Goal: Information Seeking & Learning: Learn about a topic

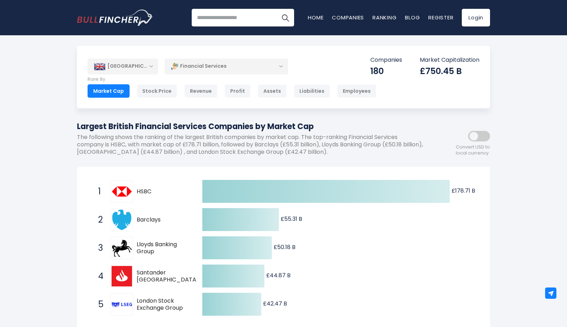
click at [478, 136] on span at bounding box center [479, 136] width 22 height 11
click at [125, 194] on img at bounding box center [122, 191] width 20 height 20
click at [130, 68] on div "[GEOGRAPHIC_DATA]" at bounding box center [123, 67] width 71 height 16
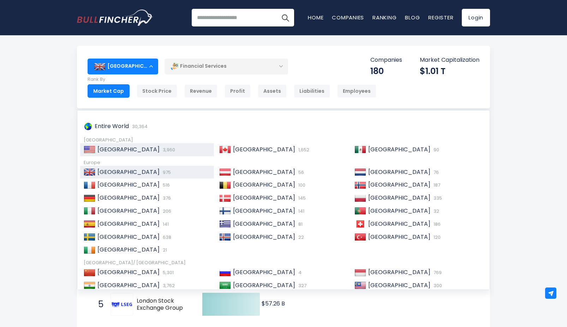
click at [131, 147] on span "[GEOGRAPHIC_DATA]" at bounding box center [128, 149] width 62 height 8
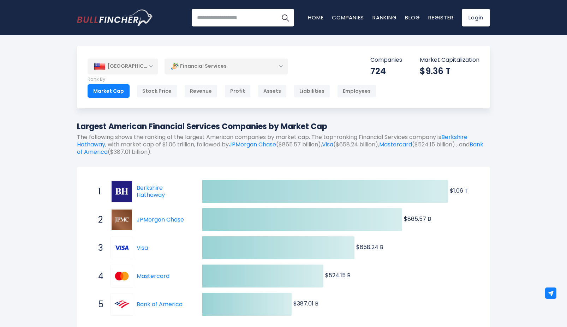
click at [141, 64] on div "[GEOGRAPHIC_DATA]" at bounding box center [123, 67] width 71 height 16
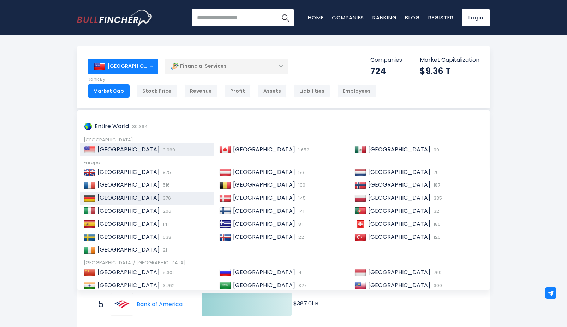
click at [135, 200] on div "Germany 376" at bounding box center [152, 197] width 115 height 7
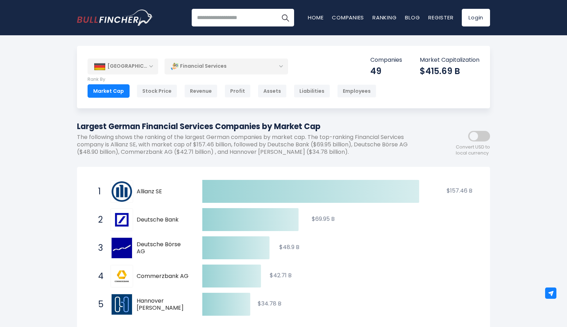
click at [142, 70] on div "[GEOGRAPHIC_DATA]" at bounding box center [123, 67] width 71 height 16
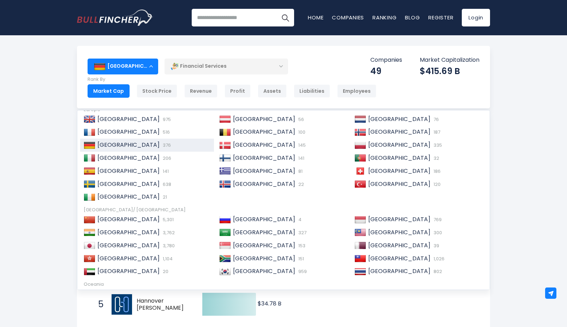
scroll to position [54, 0]
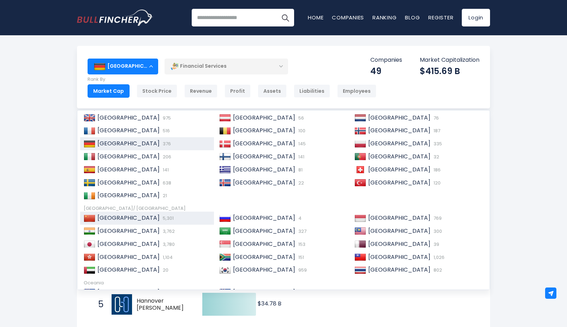
click at [161, 217] on span "5,301" at bounding box center [167, 218] width 13 height 7
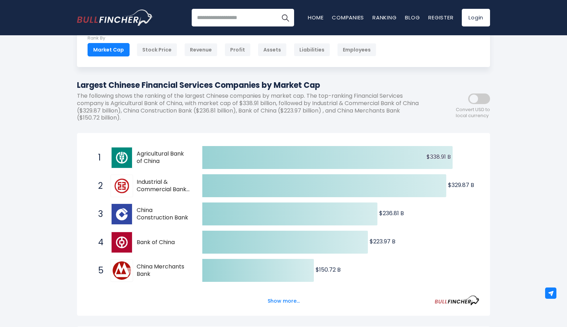
scroll to position [63, 0]
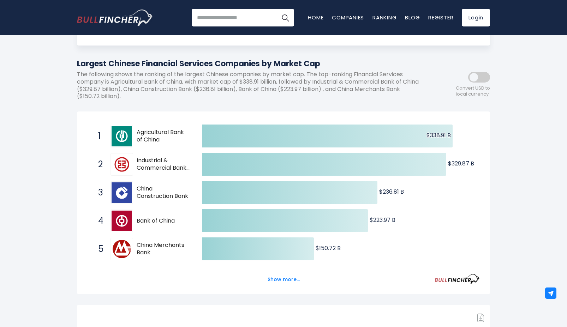
click at [338, 118] on div "Created with Highcharts 12.1.2 $338.91 B ​ $338.91 B $329.87 B ​ $329.87 B $236…" at bounding box center [283, 203] width 413 height 183
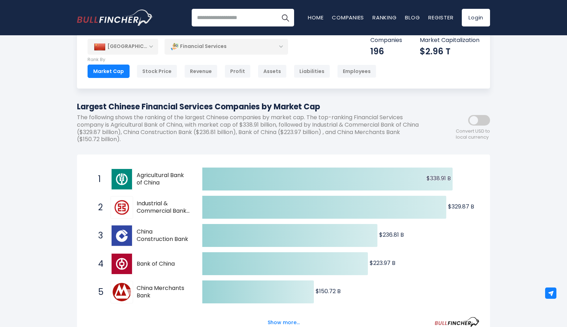
scroll to position [0, 0]
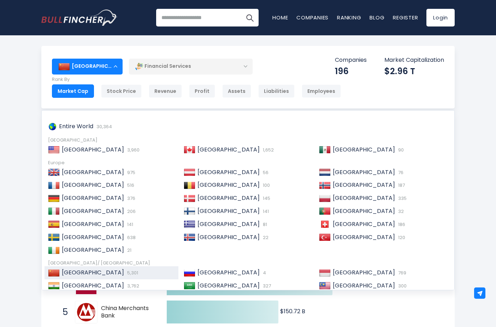
click at [90, 152] on span "[GEOGRAPHIC_DATA]" at bounding box center [93, 149] width 62 height 8
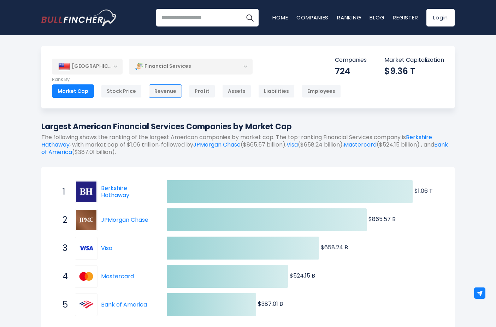
click at [159, 89] on div "Revenue" at bounding box center [165, 90] width 33 height 13
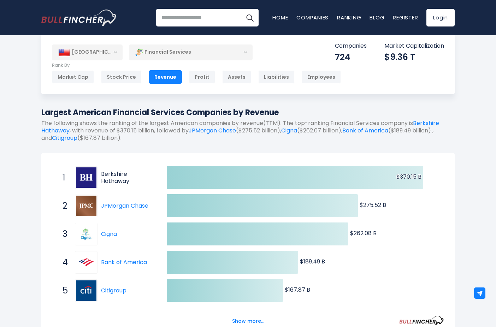
scroll to position [15, 0]
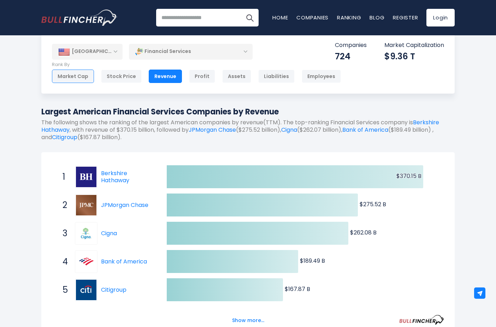
click at [83, 74] on div "Market Cap" at bounding box center [73, 76] width 42 height 13
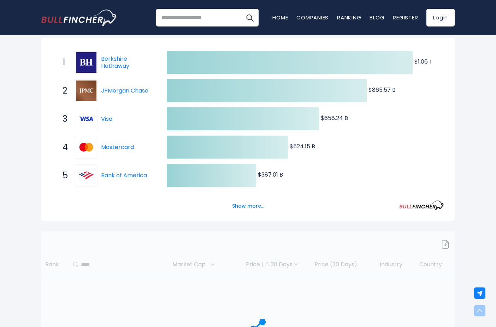
scroll to position [237, 0]
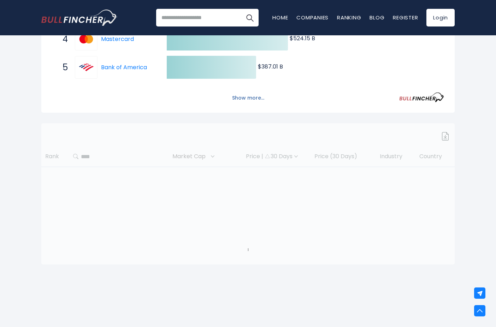
click at [238, 94] on button "Show more..." at bounding box center [248, 98] width 41 height 12
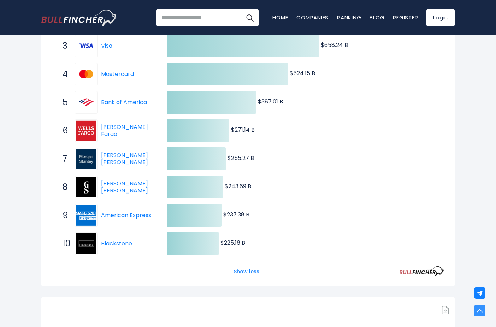
scroll to position [0, 0]
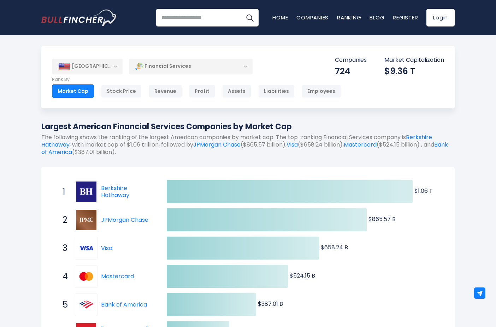
click at [85, 66] on div "[GEOGRAPHIC_DATA]" at bounding box center [87, 67] width 71 height 16
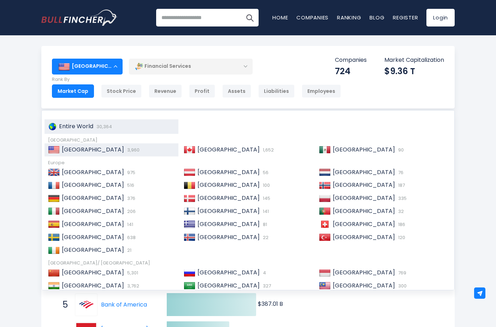
click at [86, 127] on span "Entire World" at bounding box center [76, 126] width 34 height 8
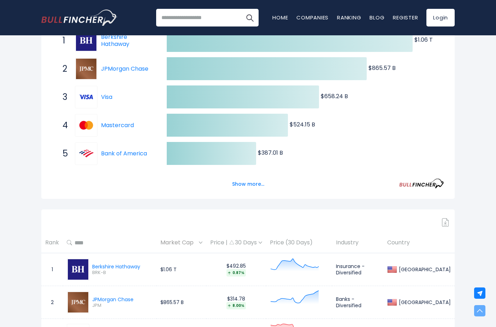
scroll to position [153, 0]
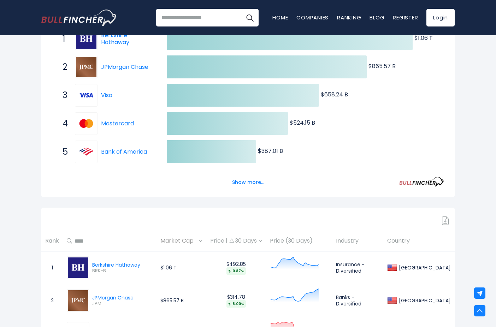
click at [412, 233] on th "Country" at bounding box center [418, 240] width 71 height 21
click at [412, 244] on th "Country" at bounding box center [418, 240] width 71 height 21
click at [74, 244] on input "text" at bounding box center [112, 240] width 80 height 13
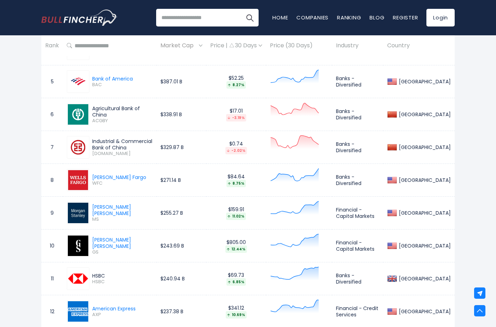
scroll to position [0, 0]
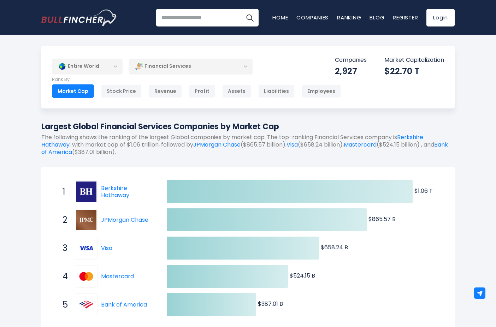
click at [105, 63] on div "Entire World" at bounding box center [87, 66] width 71 height 16
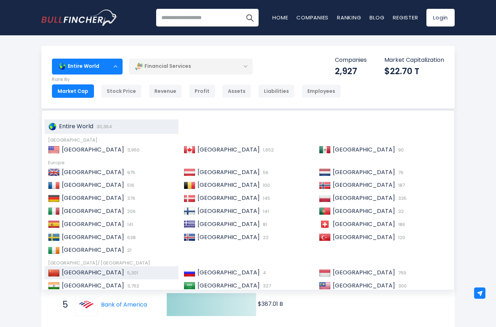
click at [125, 272] on span "5,301" at bounding box center [131, 272] width 13 height 7
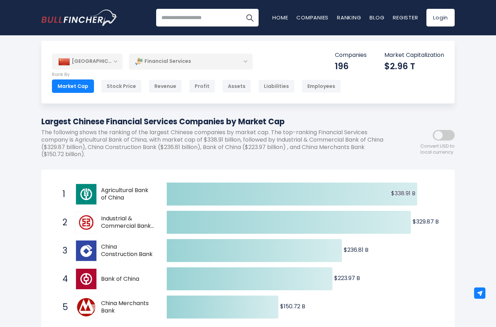
scroll to position [1, 0]
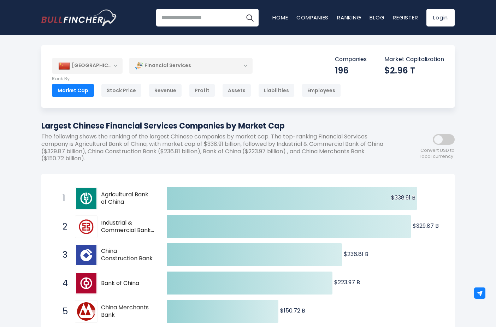
click at [82, 71] on div "[GEOGRAPHIC_DATA]" at bounding box center [87, 66] width 71 height 16
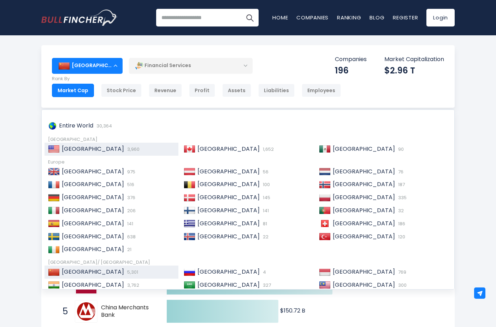
scroll to position [5, 0]
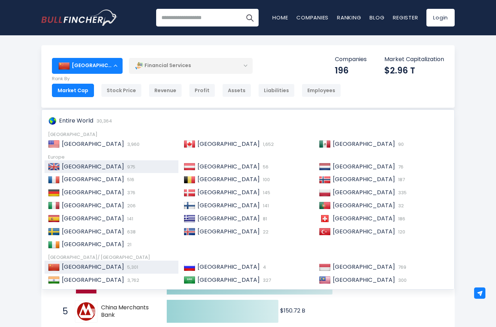
click at [107, 167] on div "[GEOGRAPHIC_DATA] 975" at bounding box center [117, 166] width 115 height 7
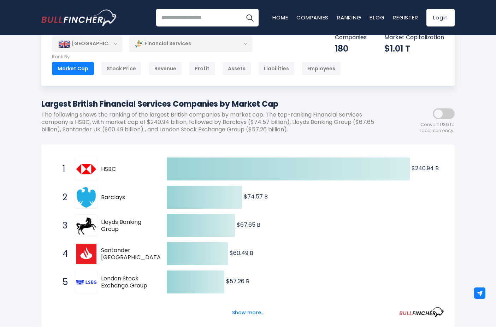
scroll to position [27, 0]
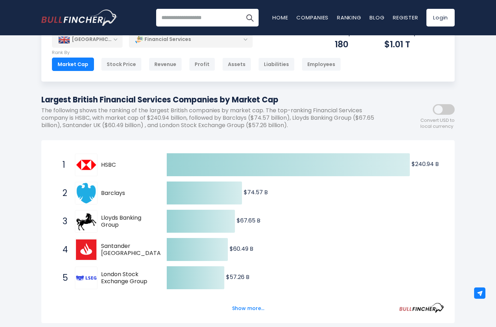
click at [109, 41] on div "[GEOGRAPHIC_DATA]" at bounding box center [87, 40] width 71 height 16
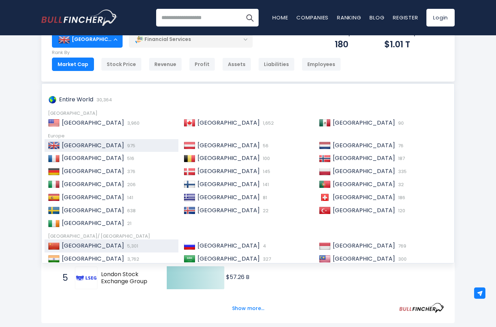
click at [68, 248] on span "[GEOGRAPHIC_DATA]" at bounding box center [93, 245] width 62 height 8
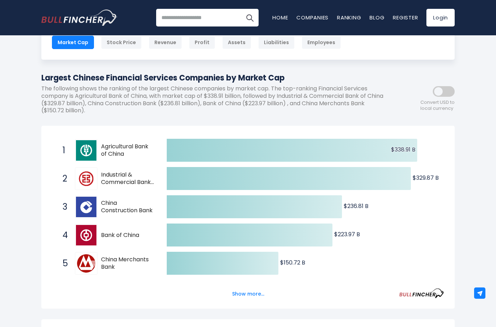
scroll to position [48, 0]
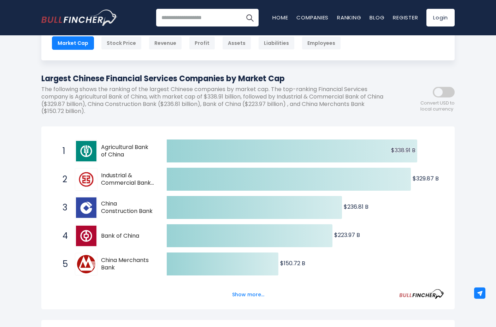
click at [97, 184] on div at bounding box center [86, 179] width 23 height 23
click at [441, 95] on span at bounding box center [443, 92] width 22 height 11
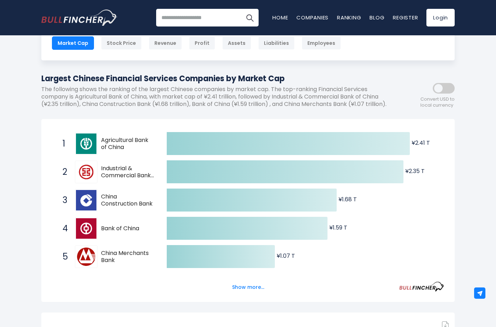
click at [444, 94] on span at bounding box center [443, 88] width 22 height 11
